Goal: Navigation & Orientation: Find specific page/section

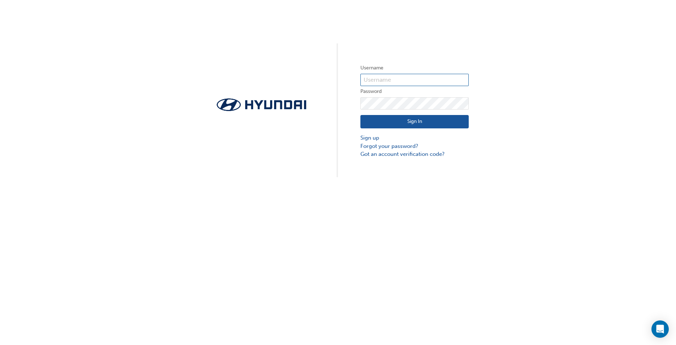
type input "3411"
click at [420, 124] on button "Sign In" at bounding box center [415, 122] width 108 height 14
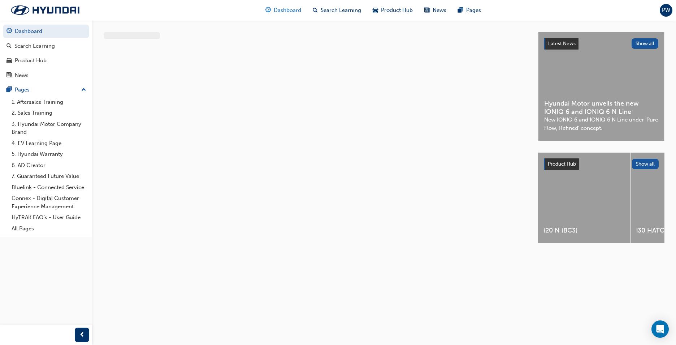
click at [291, 11] on span "Dashboard" at bounding box center [287, 10] width 27 height 8
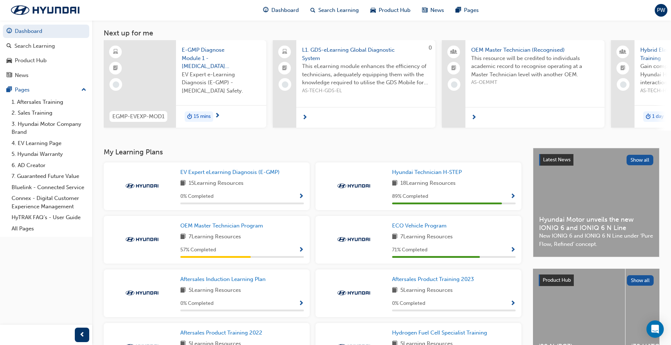
scroll to position [100, 0]
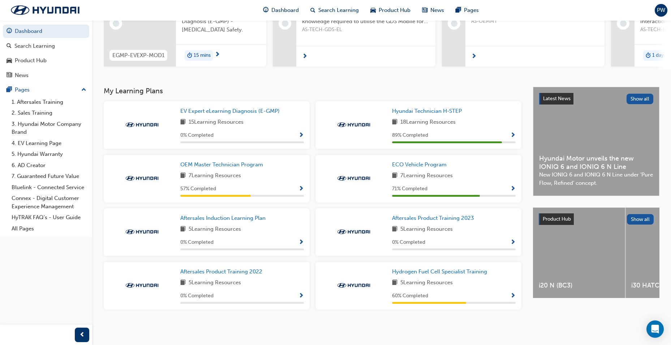
click at [512, 188] on span "Show Progress" at bounding box center [512, 189] width 5 height 7
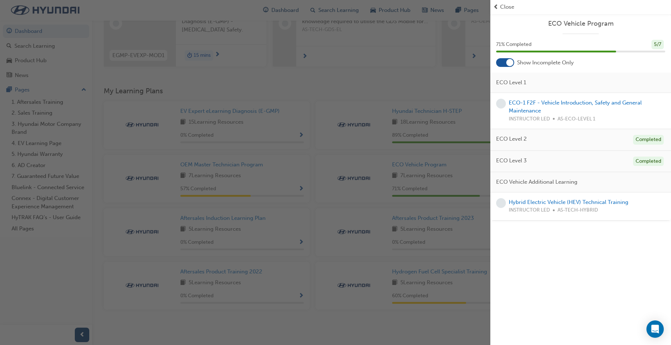
click at [657, 22] on span "ECO Vehicle Program" at bounding box center [580, 24] width 169 height 8
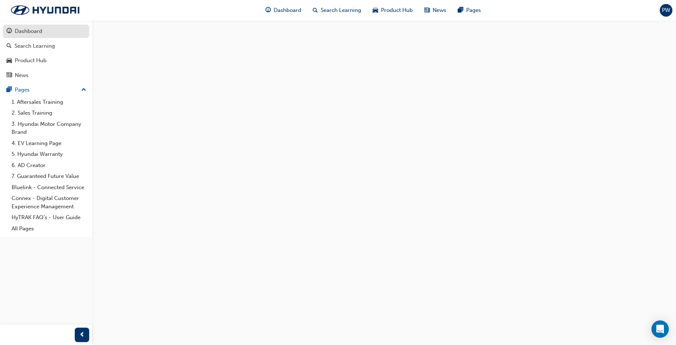
click at [21, 34] on div "Dashboard" at bounding box center [28, 31] width 27 height 8
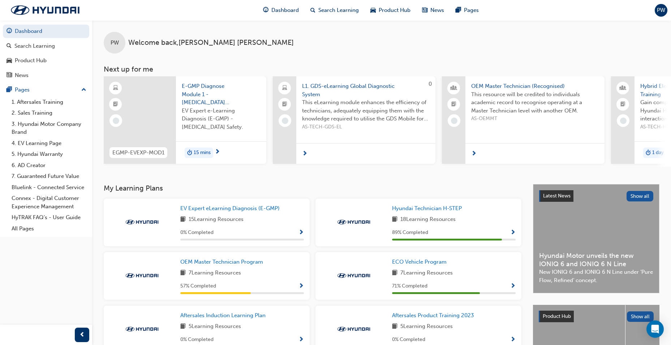
click at [667, 7] on button "PW" at bounding box center [661, 10] width 13 height 13
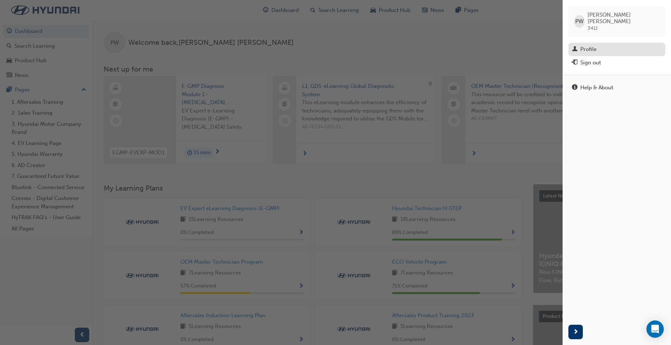
click at [592, 45] on div "Profile" at bounding box center [588, 49] width 16 height 8
